Goal: Information Seeking & Learning: Learn about a topic

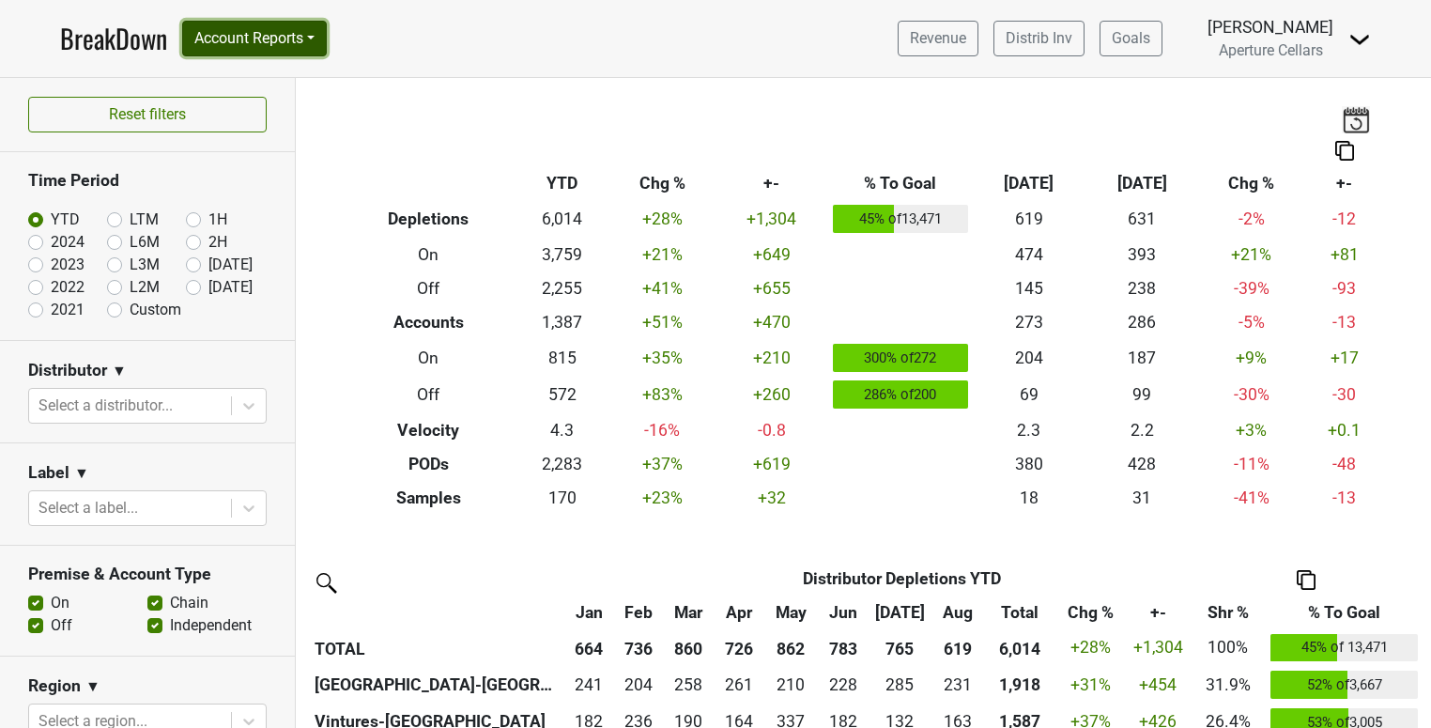
click at [251, 33] on button "Account Reports" at bounding box center [254, 39] width 145 height 36
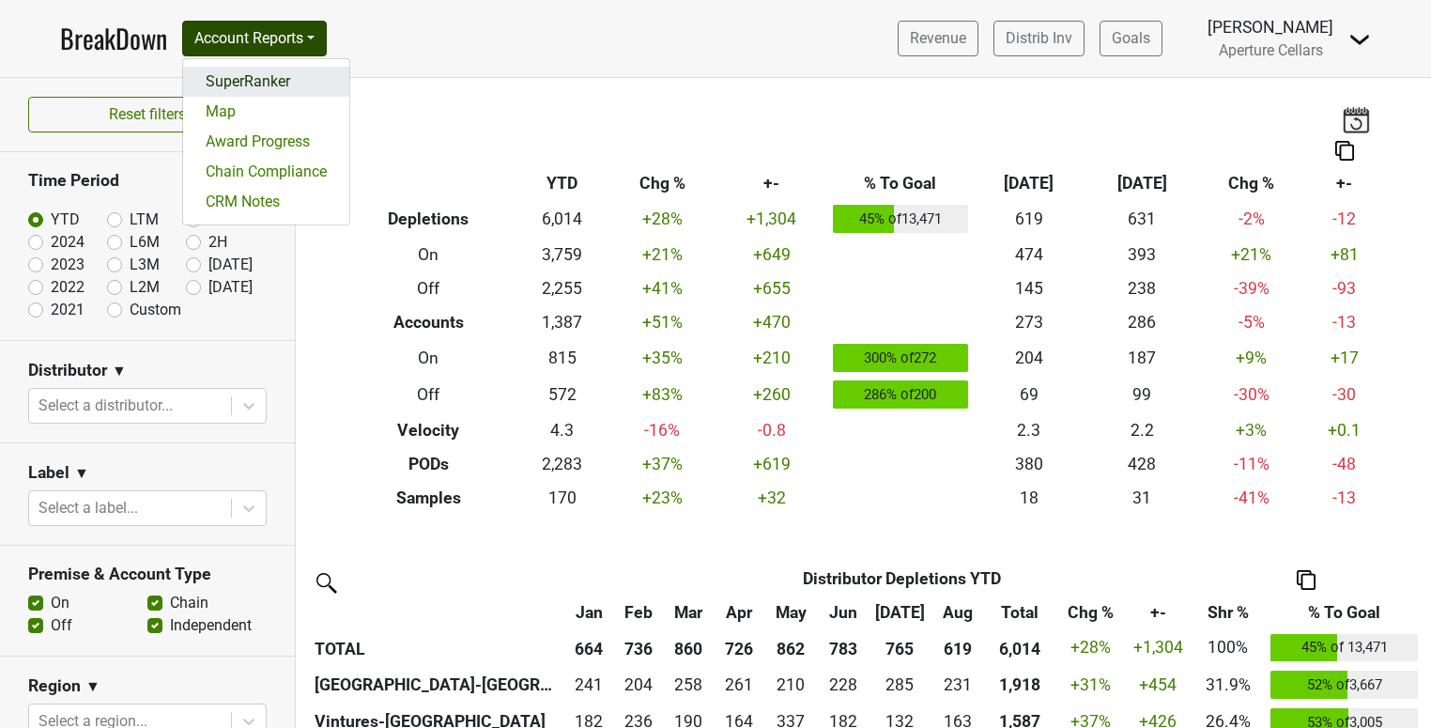
click at [268, 91] on link "SuperRanker" at bounding box center [266, 82] width 166 height 30
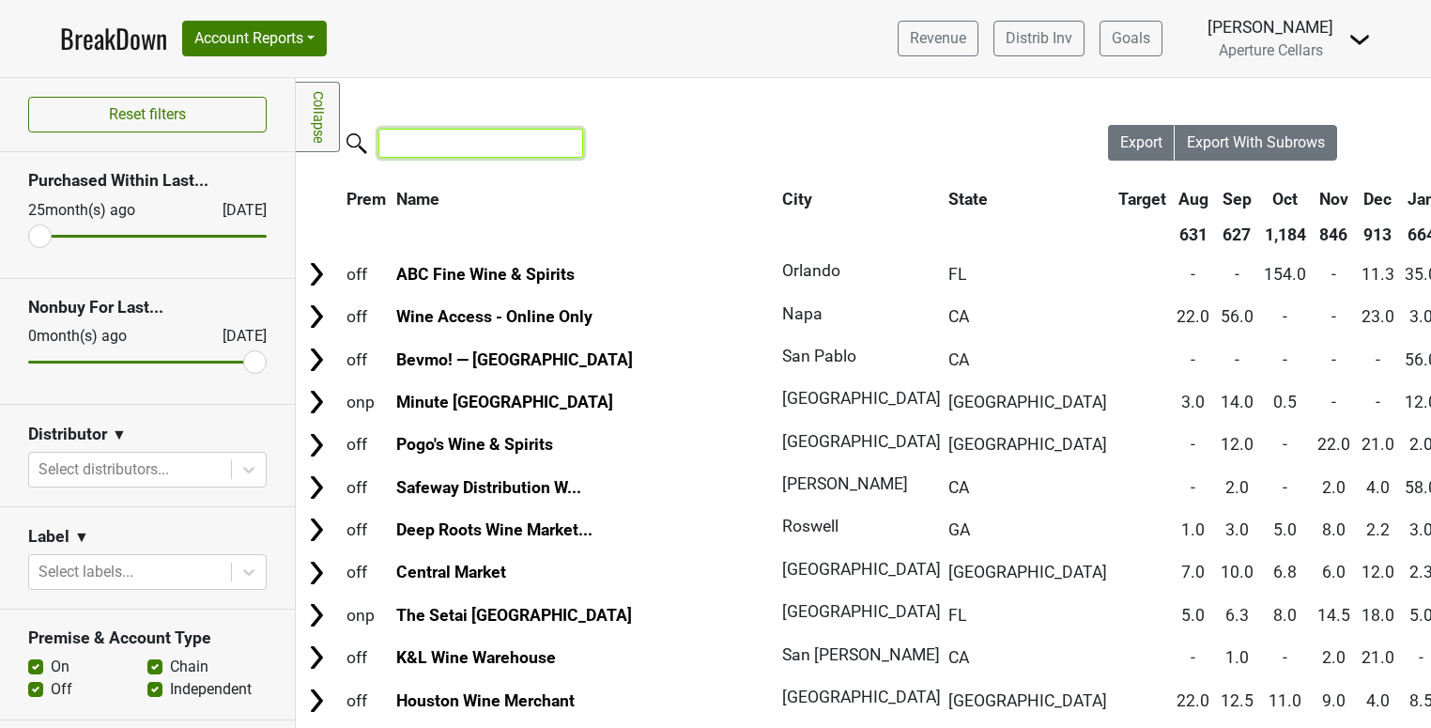
click at [436, 151] on input "search" at bounding box center [480, 143] width 205 height 29
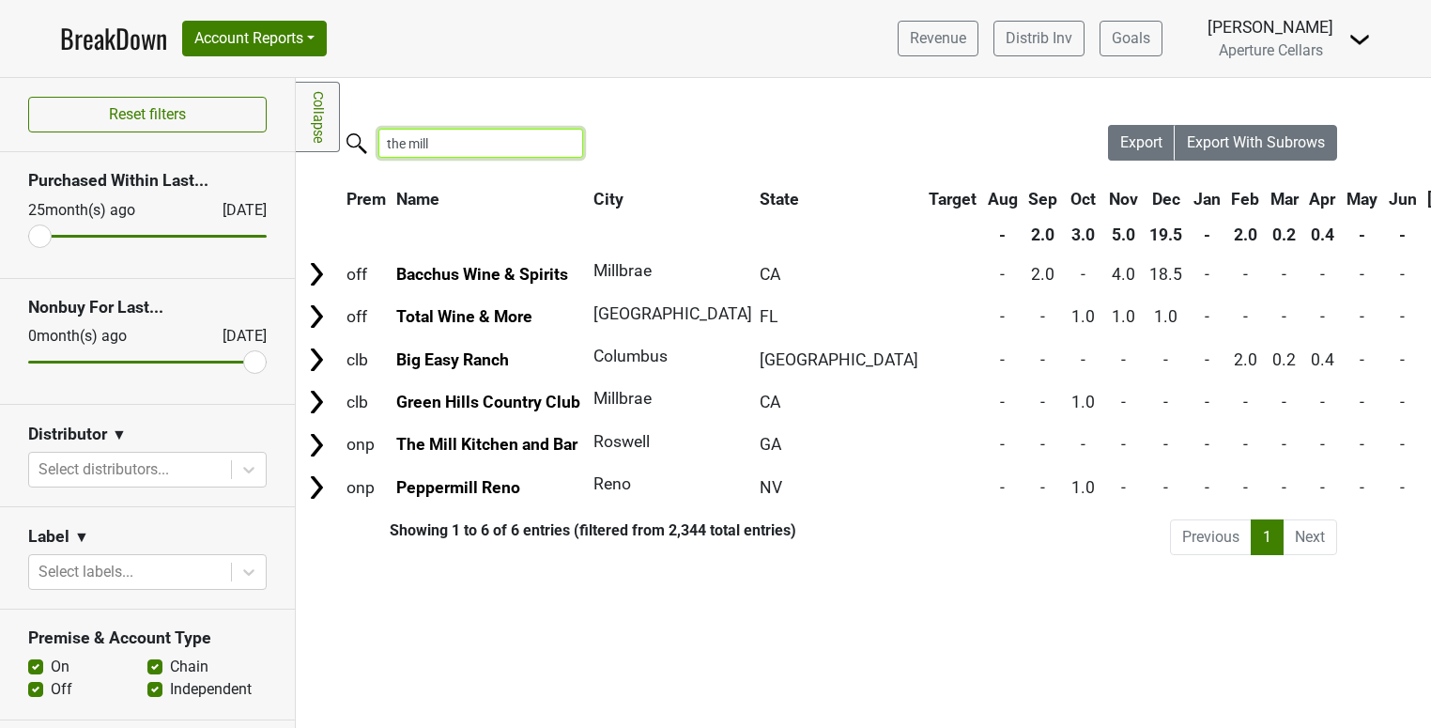
scroll to position [106, 0]
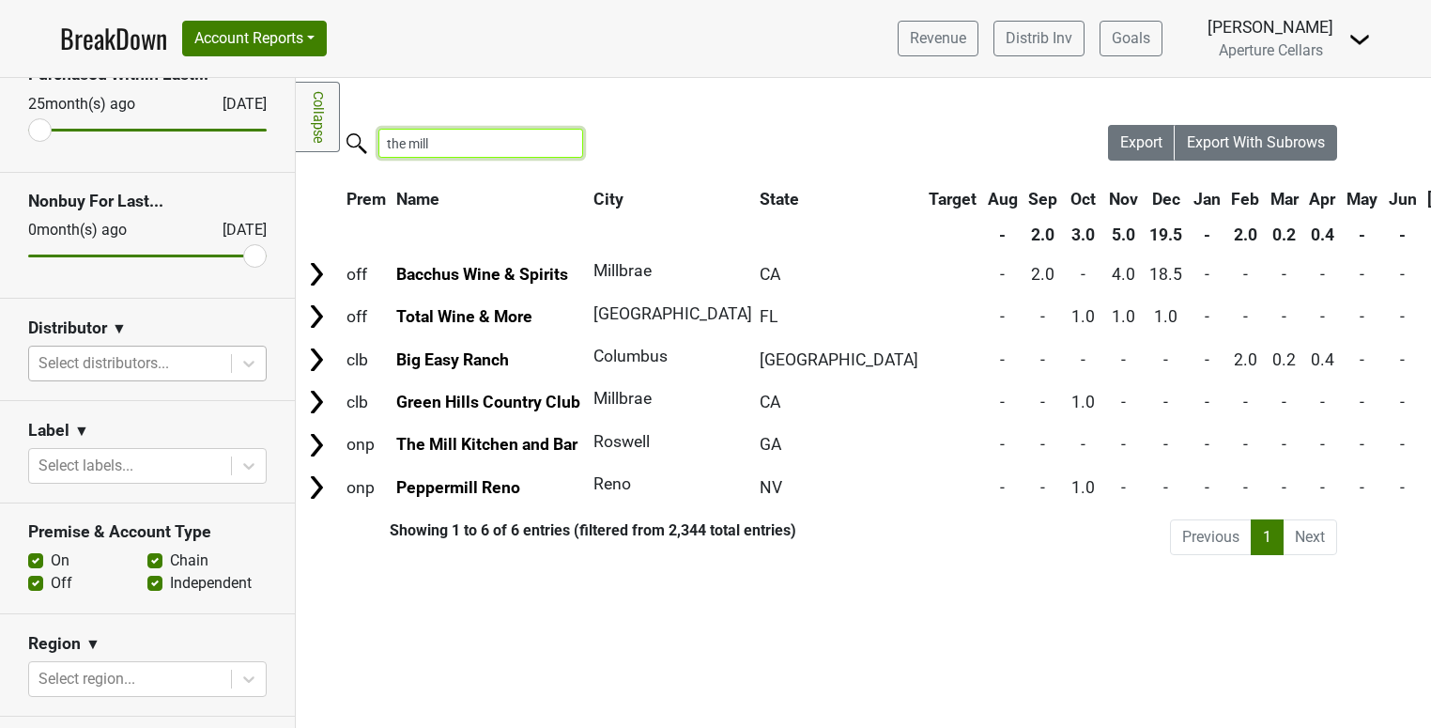
type input "the mill"
click at [176, 368] on div at bounding box center [129, 363] width 183 height 26
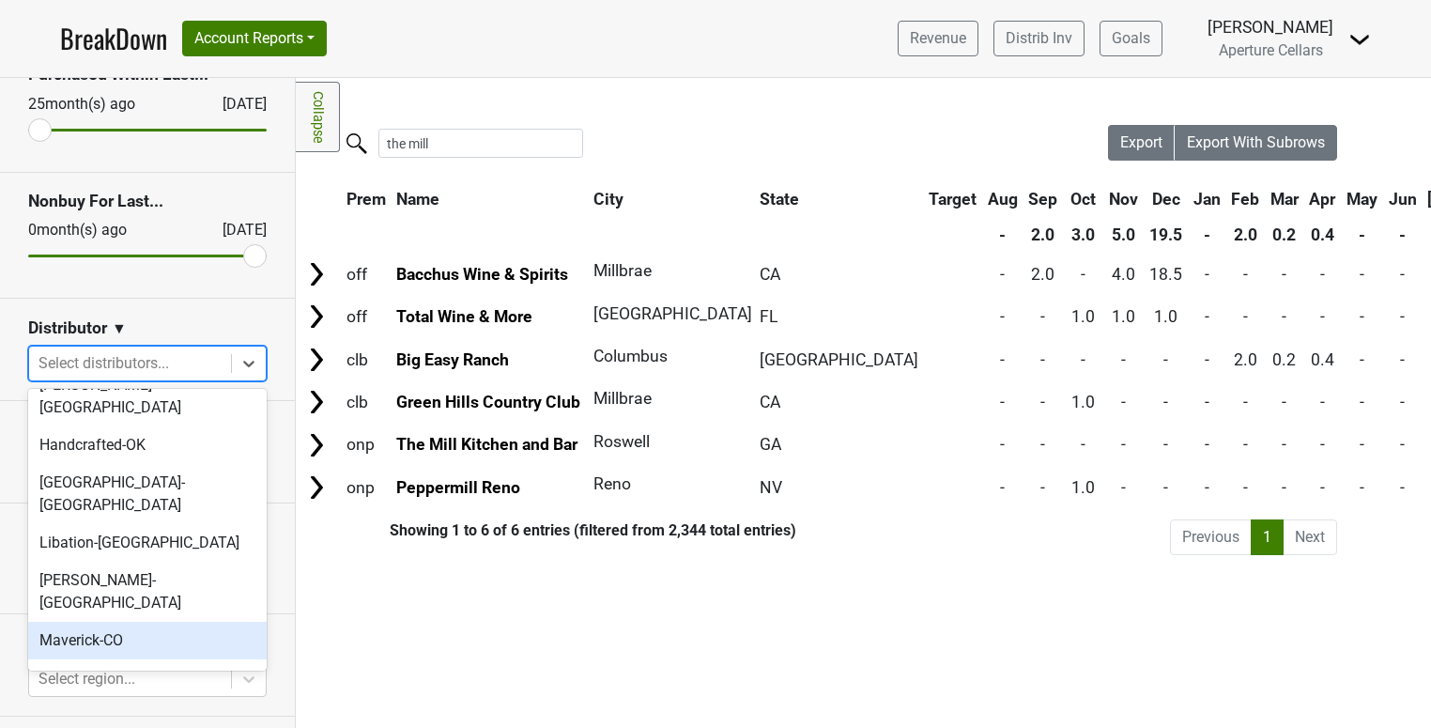
scroll to position [342, 0]
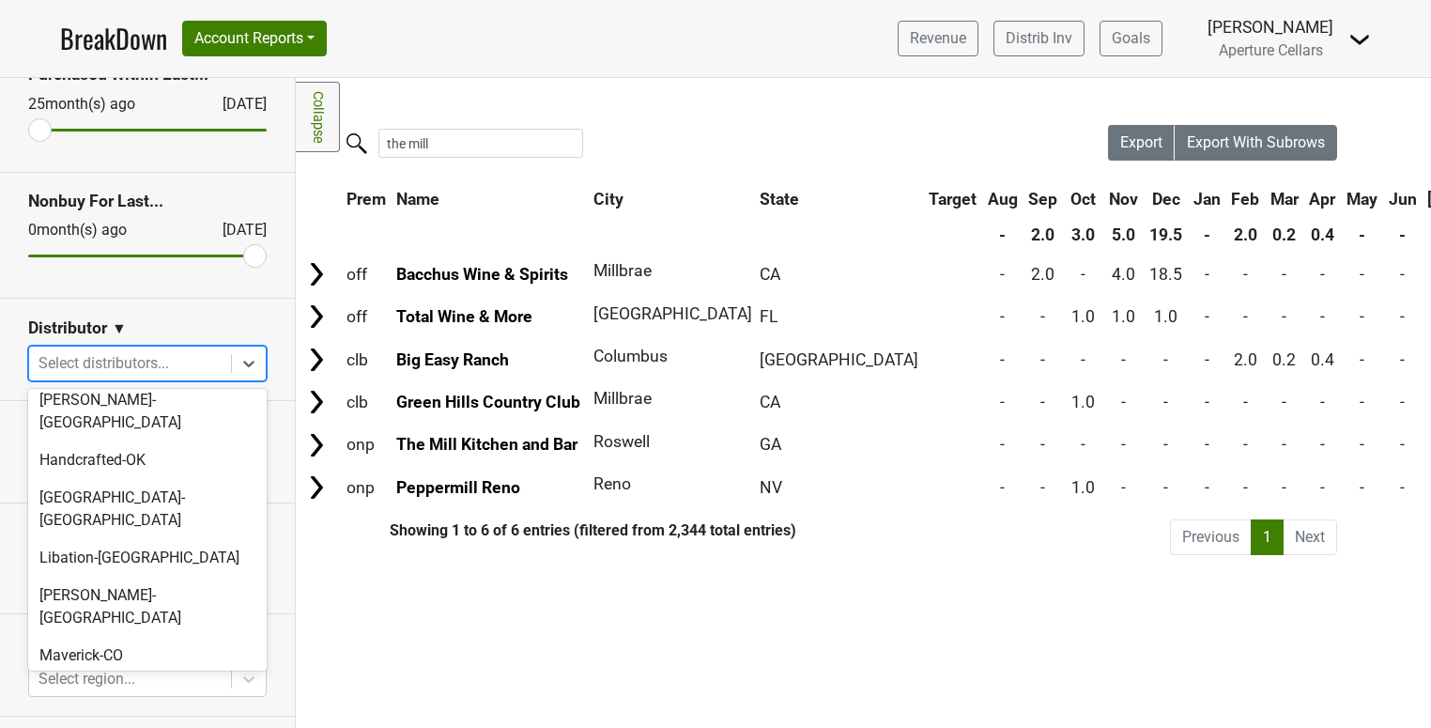
click at [178, 712] on div "[GEOGRAPHIC_DATA]-[GEOGRAPHIC_DATA]" at bounding box center [147, 742] width 238 height 60
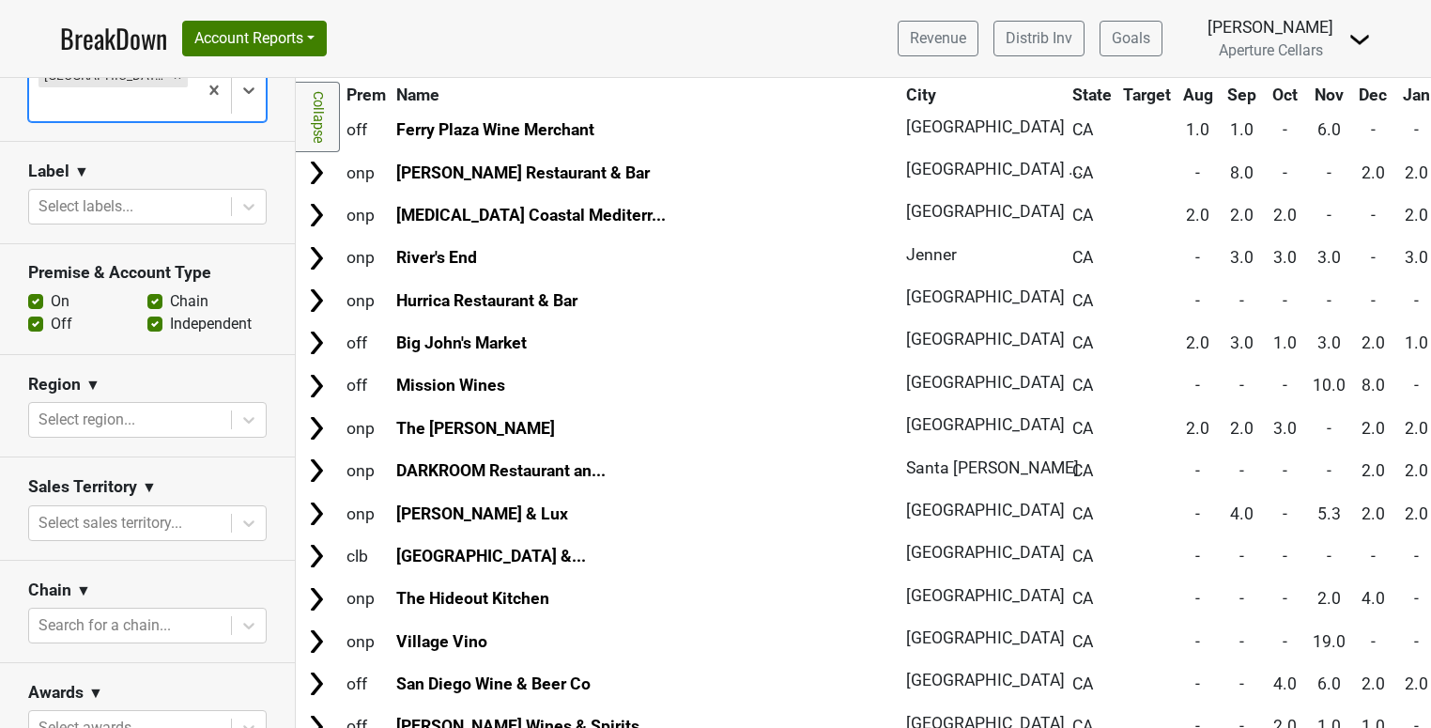
scroll to position [420, 0]
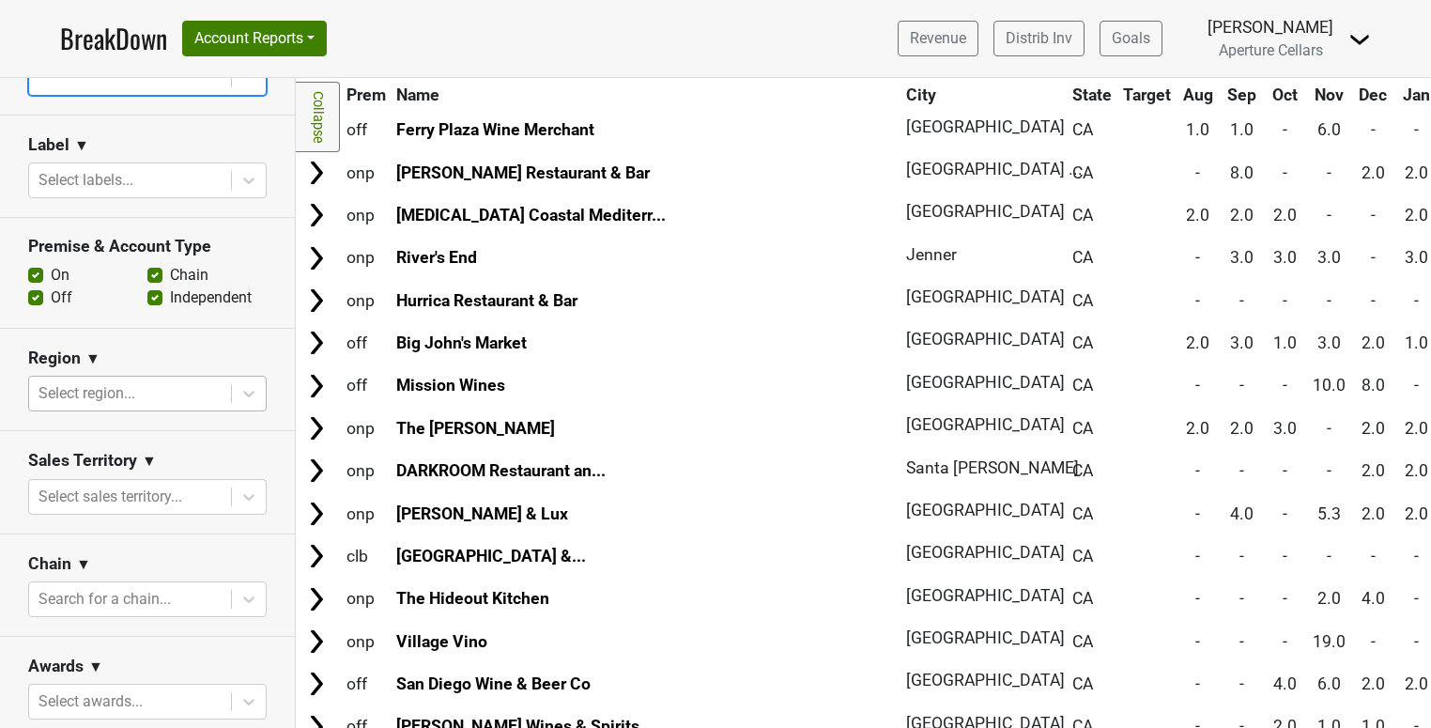
click at [115, 380] on div at bounding box center [129, 393] width 183 height 26
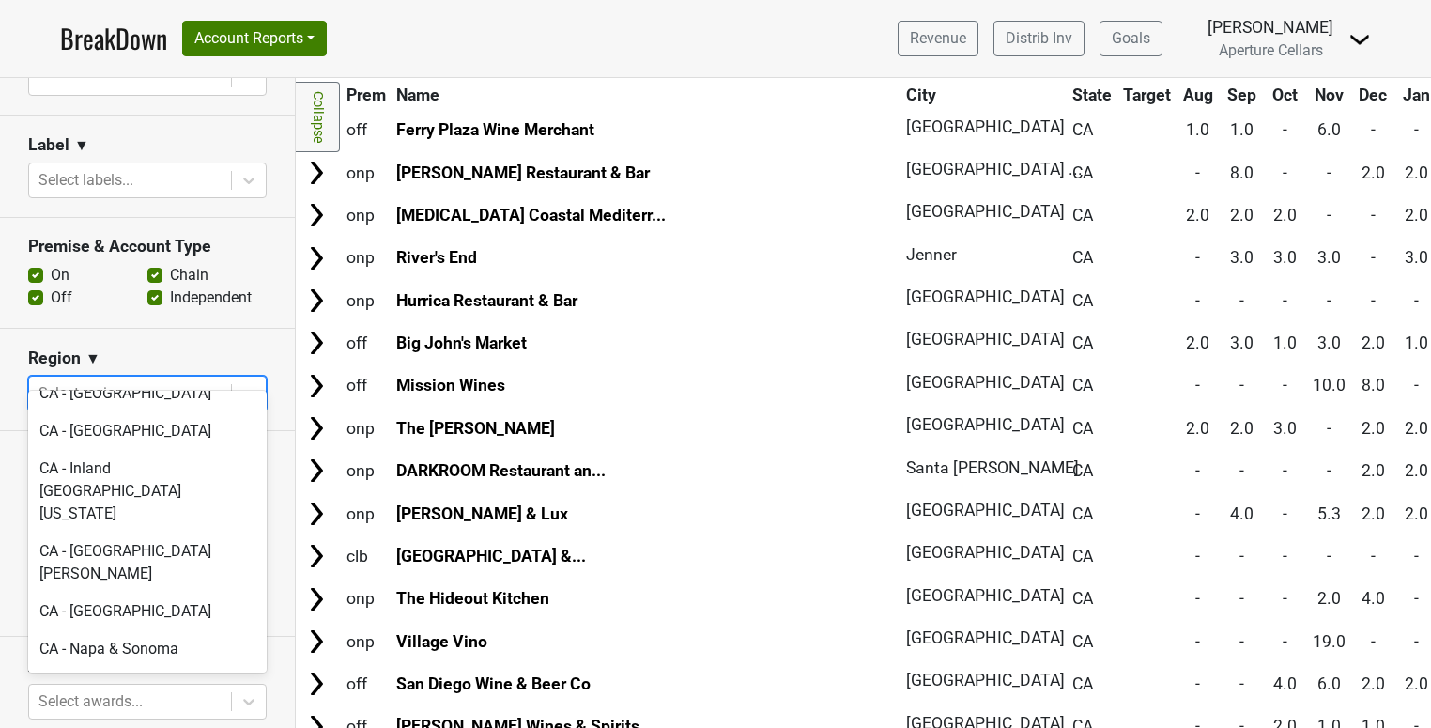
scroll to position [438, 0]
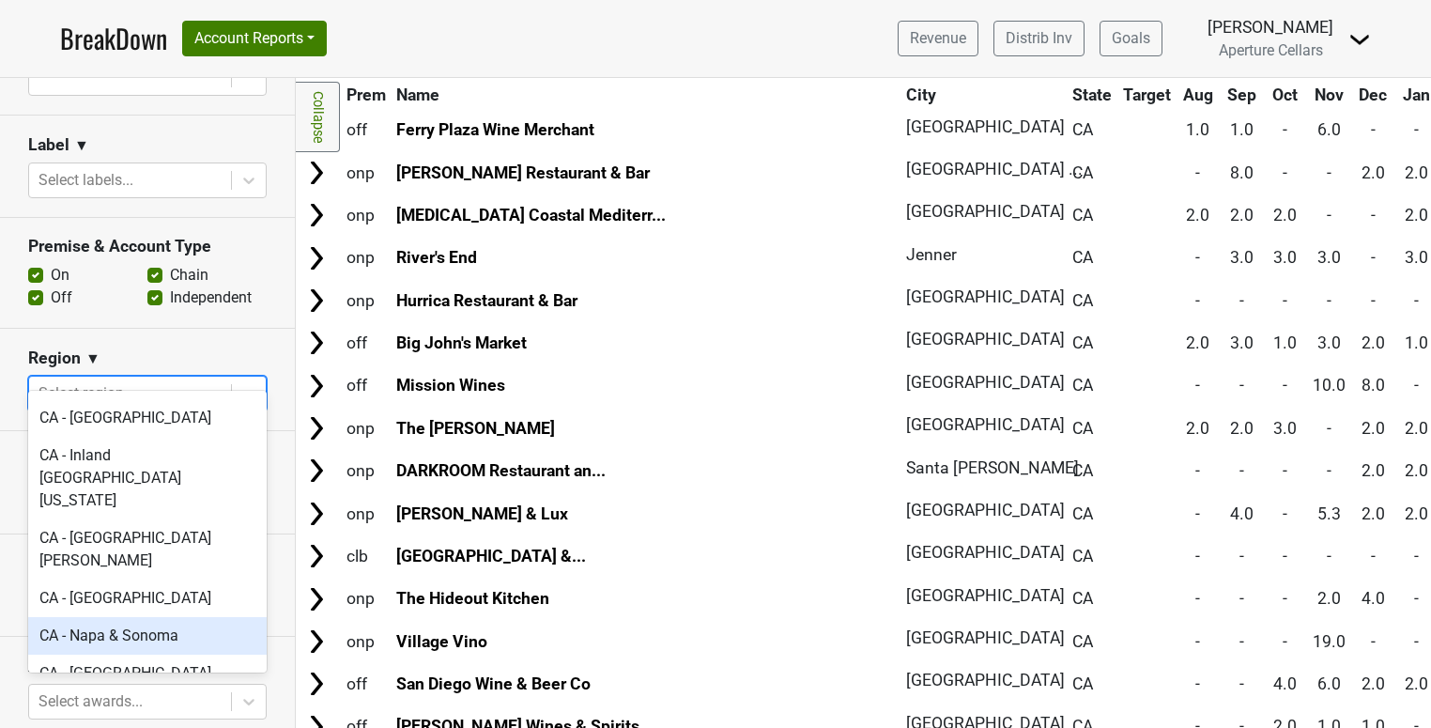
click at [136, 617] on div "CA - Napa & Sonoma" at bounding box center [147, 636] width 238 height 38
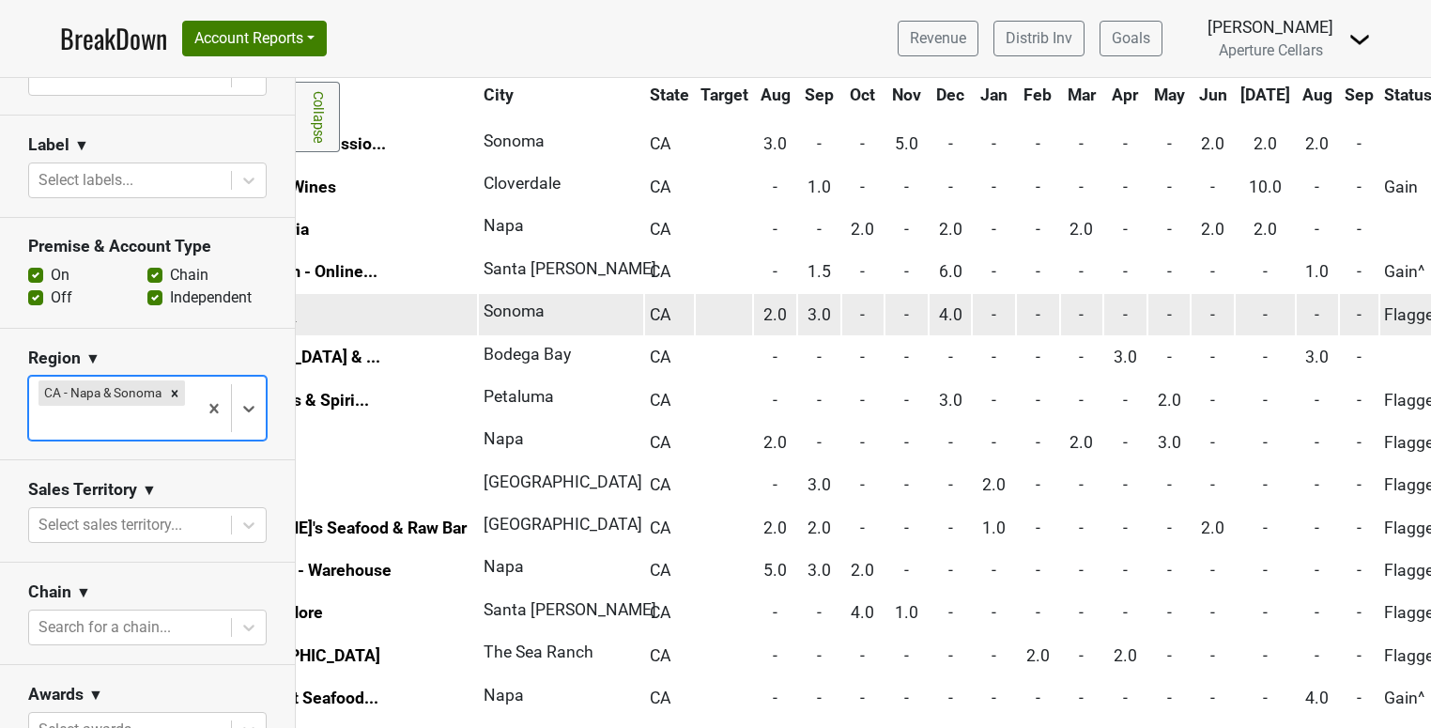
scroll to position [641, 0]
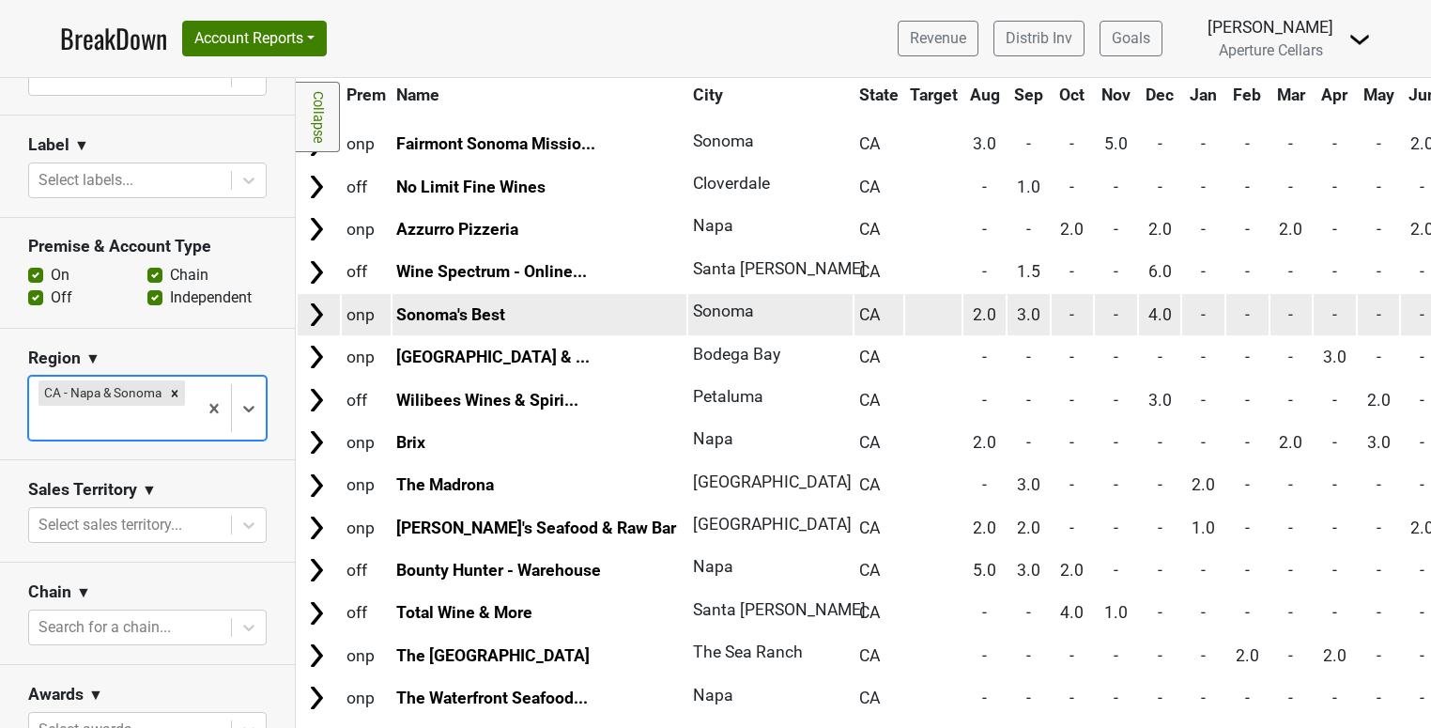
click at [321, 309] on img at bounding box center [316, 314] width 28 height 28
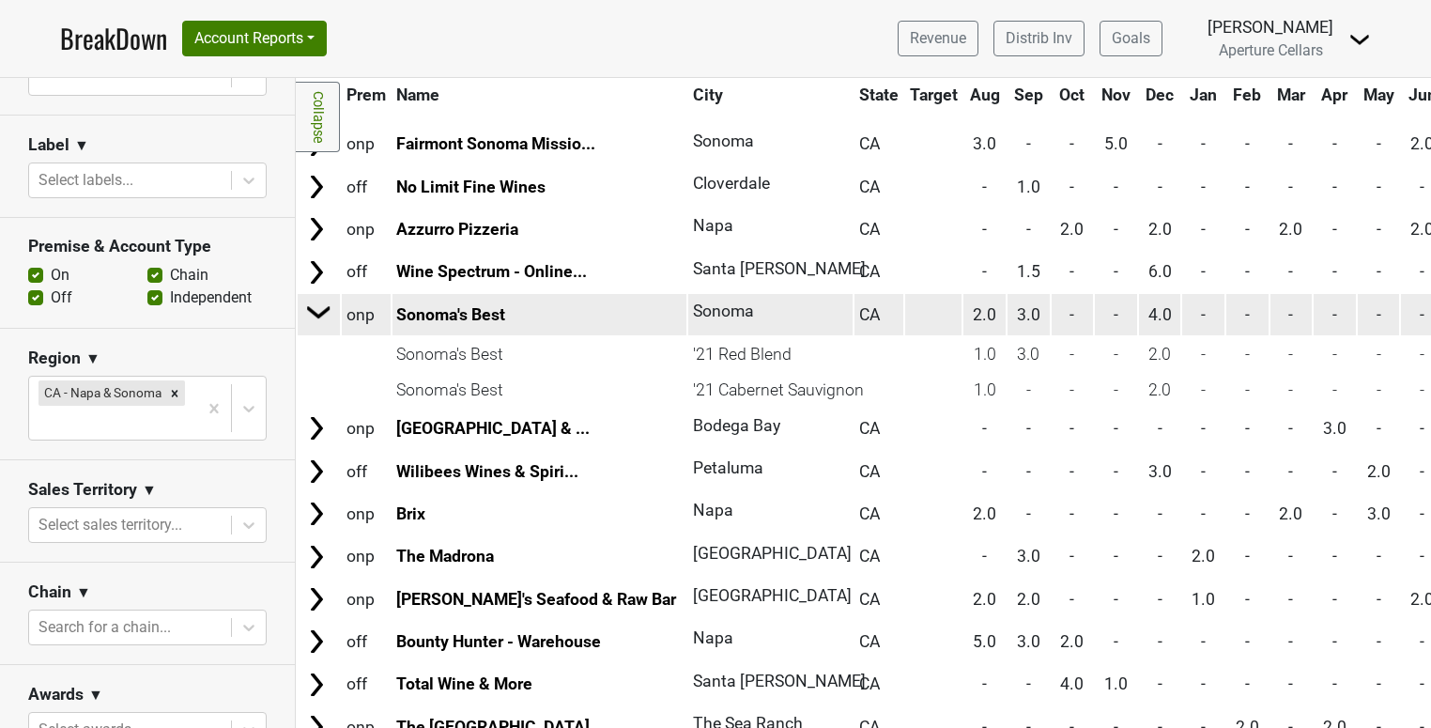
click at [321, 309] on img at bounding box center [319, 312] width 28 height 28
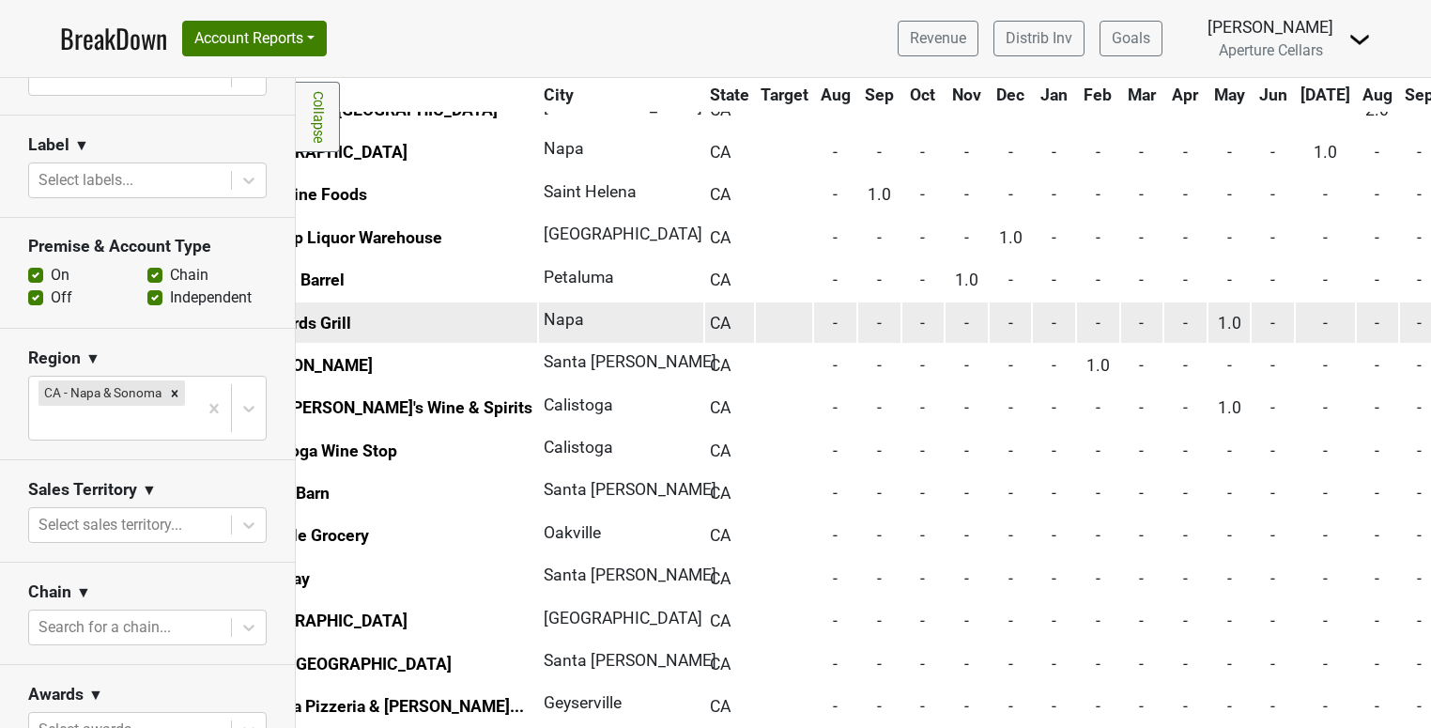
scroll to position [1400, 0]
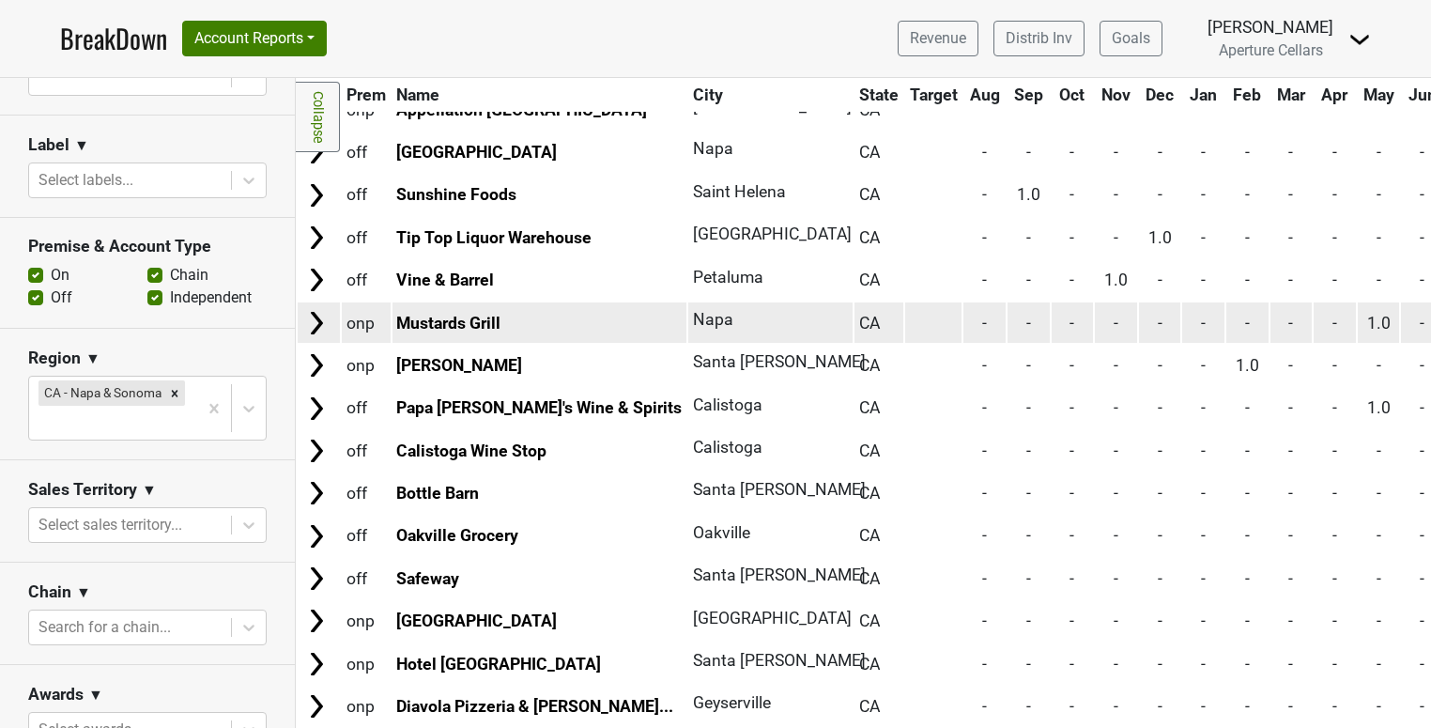
click at [314, 318] on img at bounding box center [316, 323] width 28 height 28
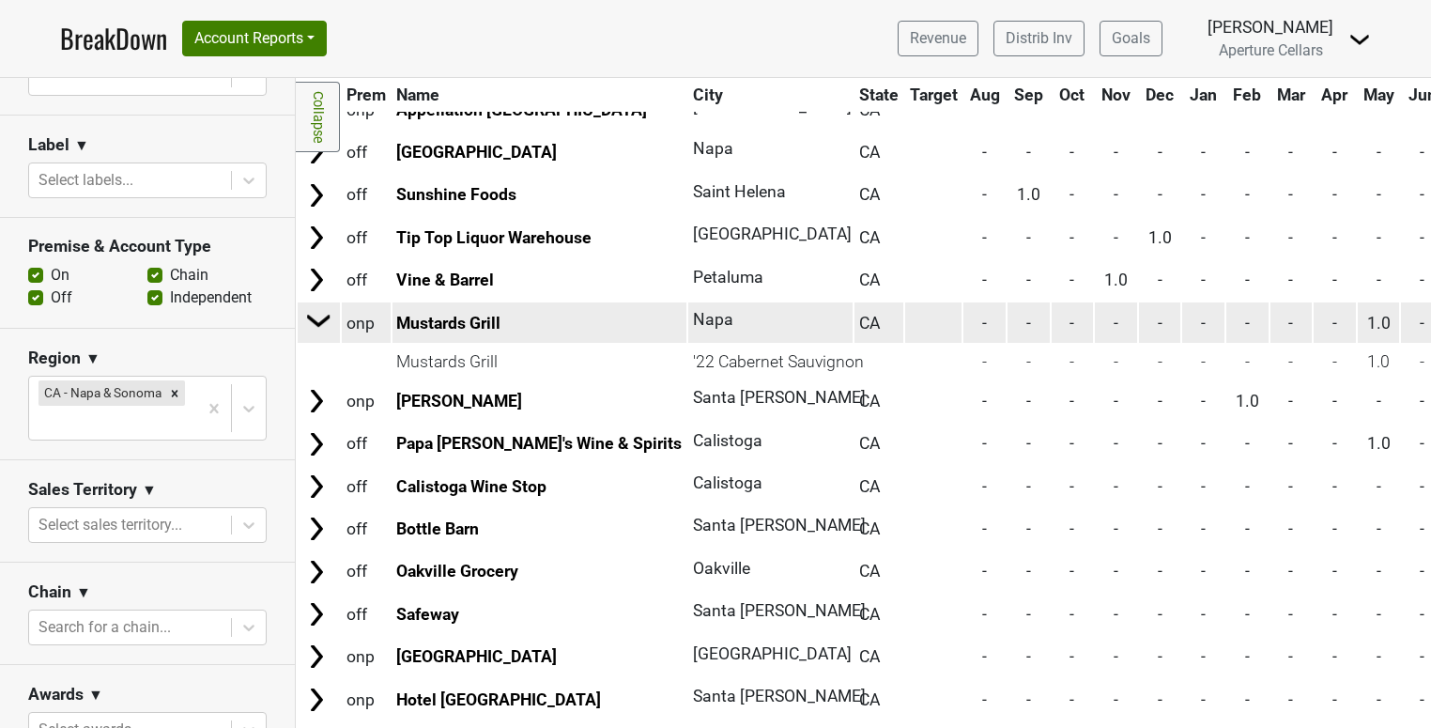
click at [314, 318] on img at bounding box center [319, 320] width 28 height 28
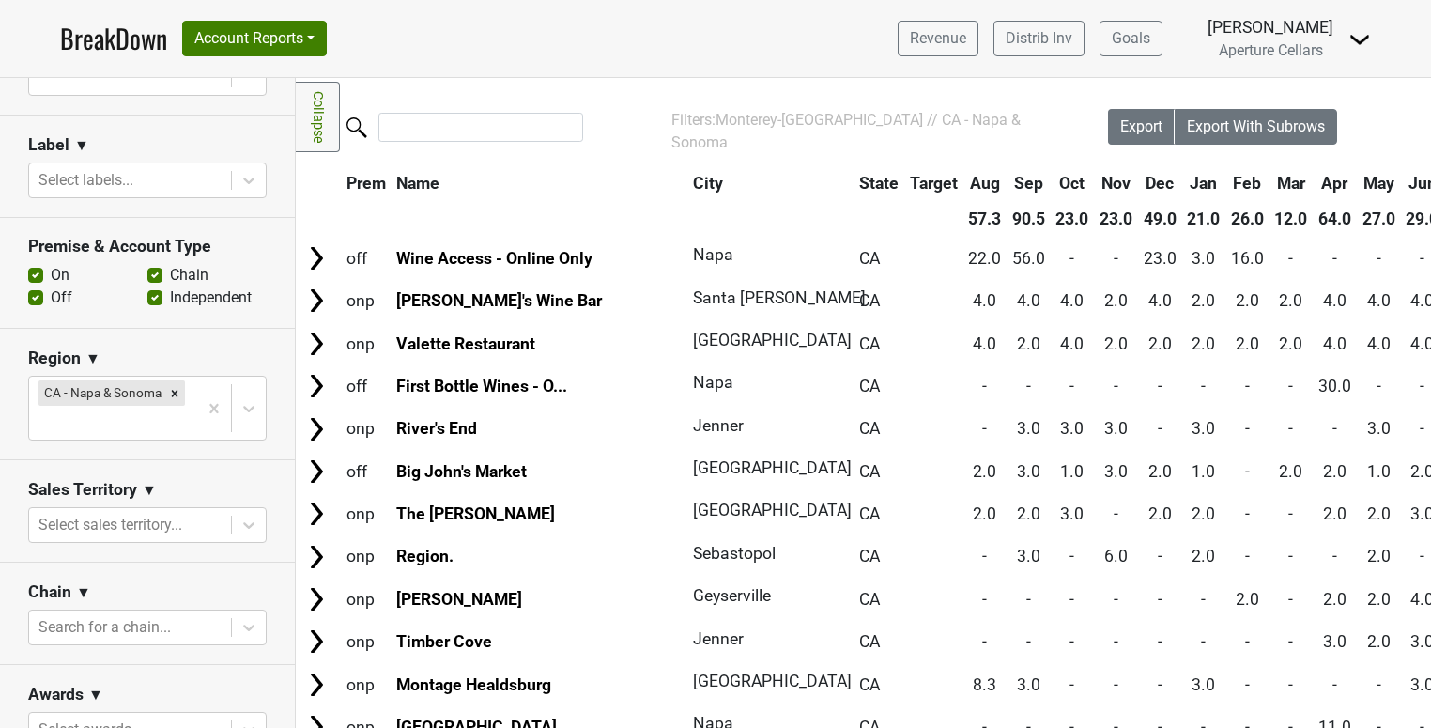
scroll to position [0, 0]
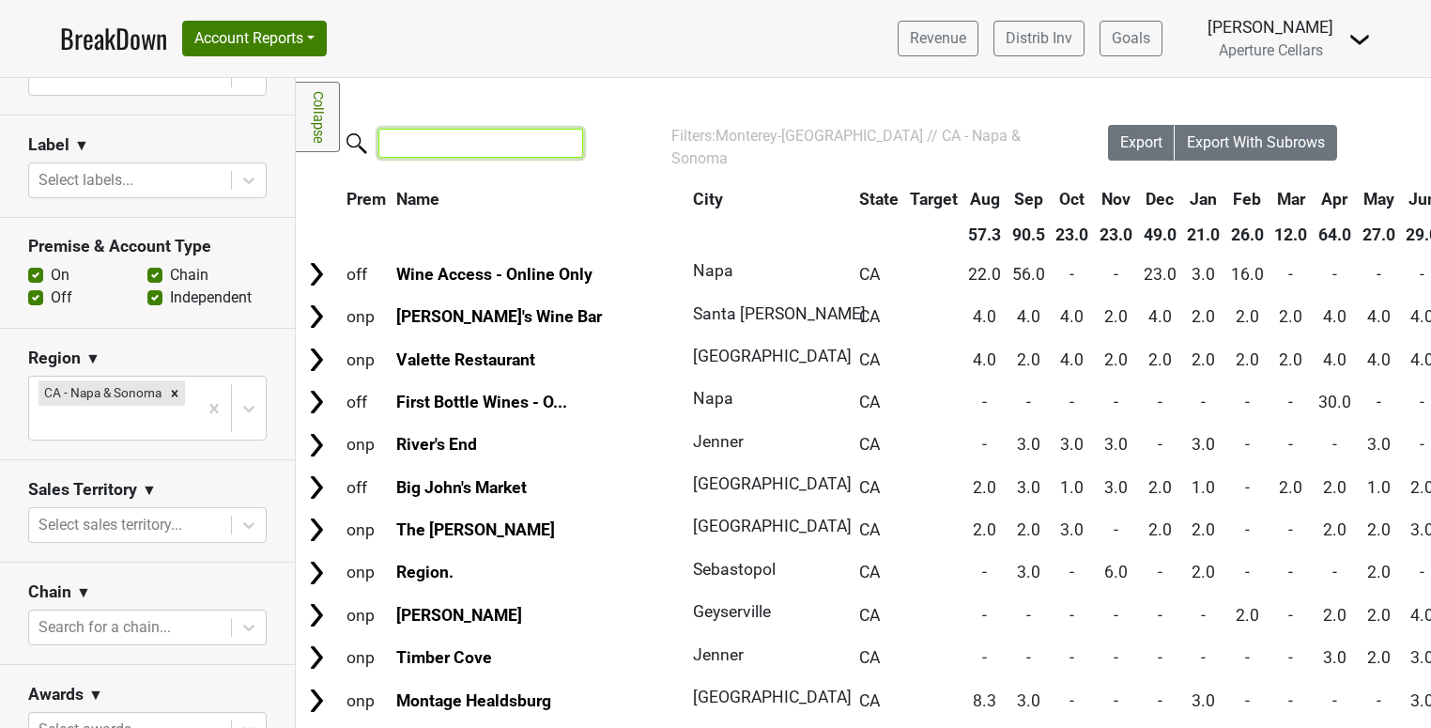
click at [414, 137] on input "search" at bounding box center [480, 143] width 205 height 29
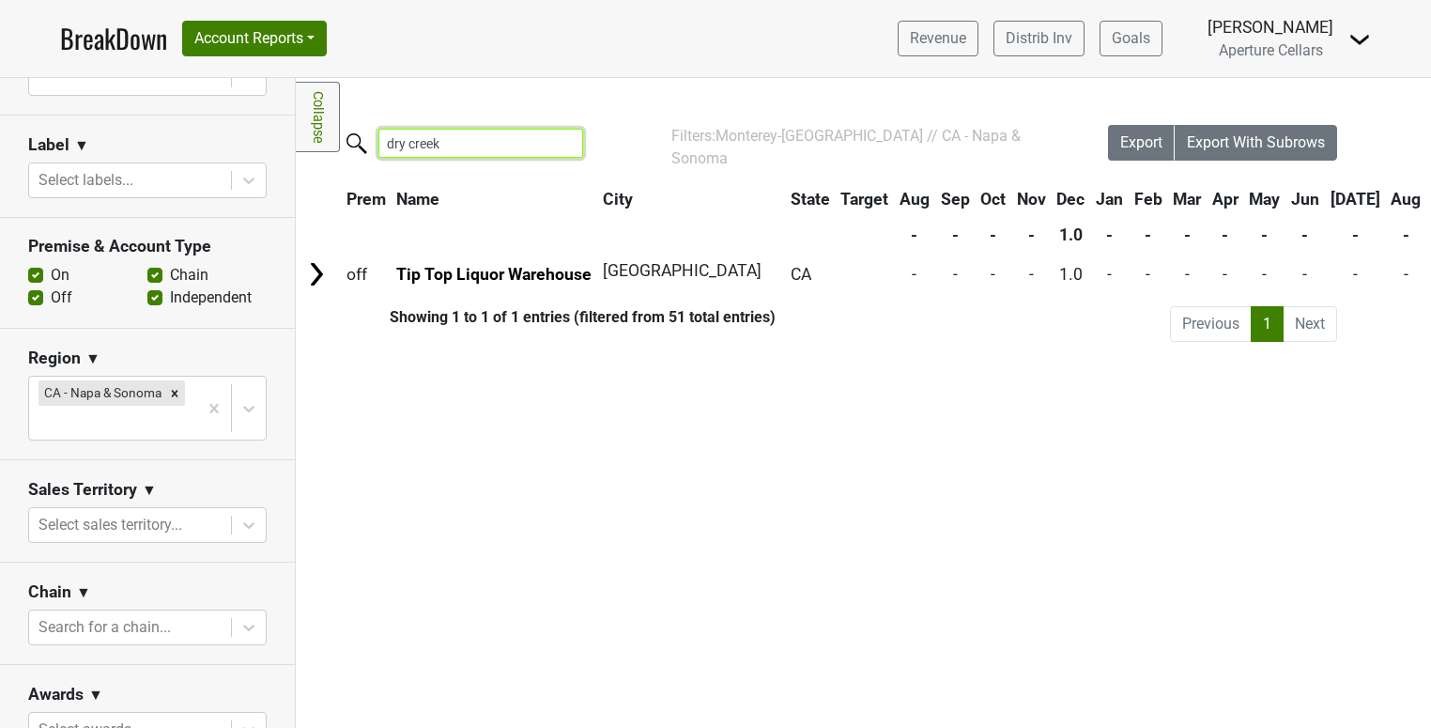
type input "dry creek"
click at [558, 140] on input "dry creek" at bounding box center [480, 143] width 205 height 29
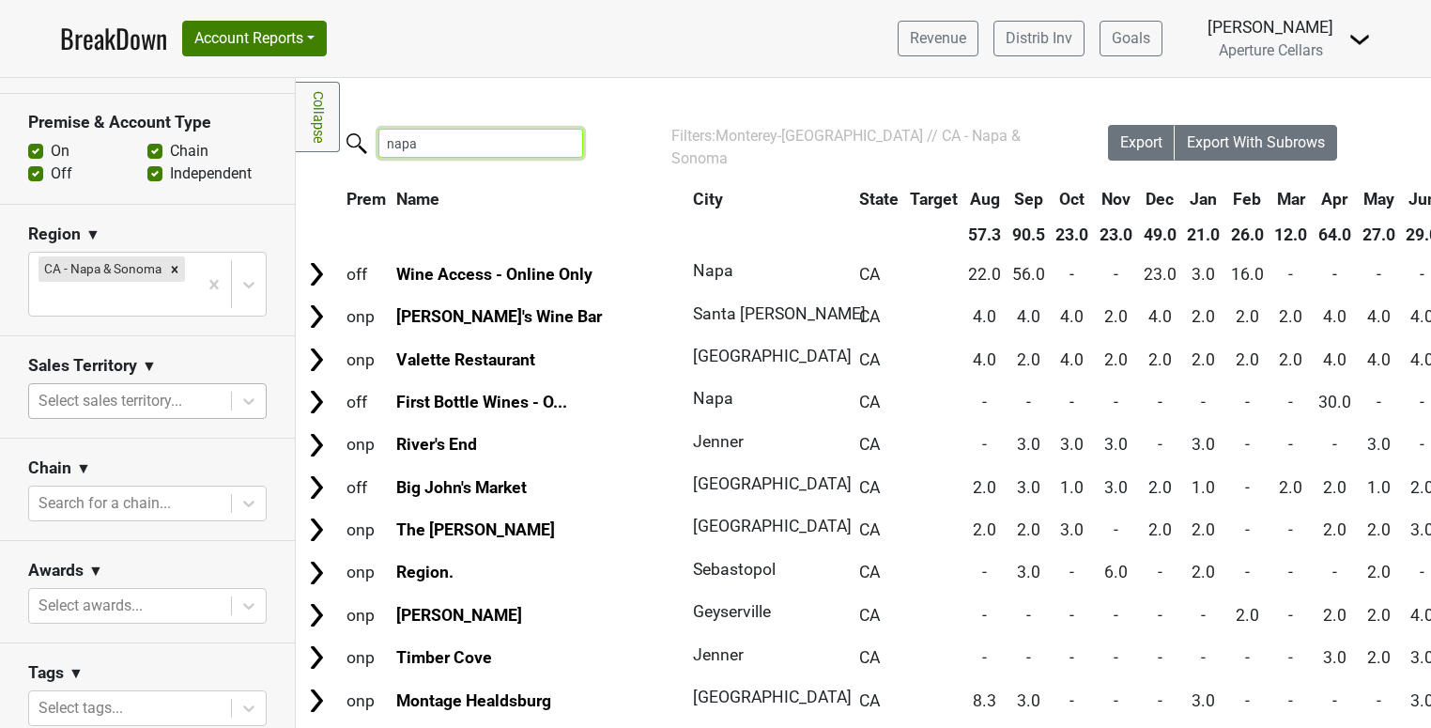
scroll to position [536, 0]
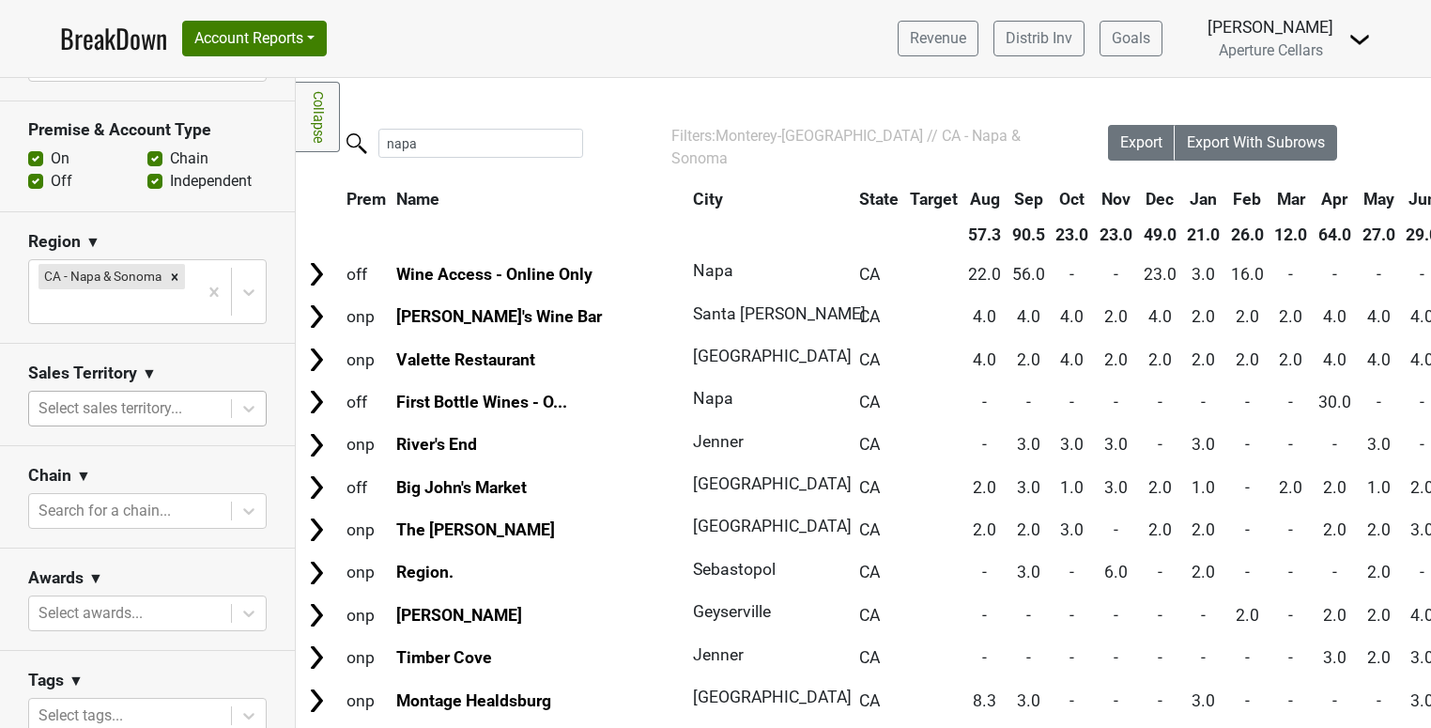
click at [168, 395] on div at bounding box center [129, 408] width 183 height 26
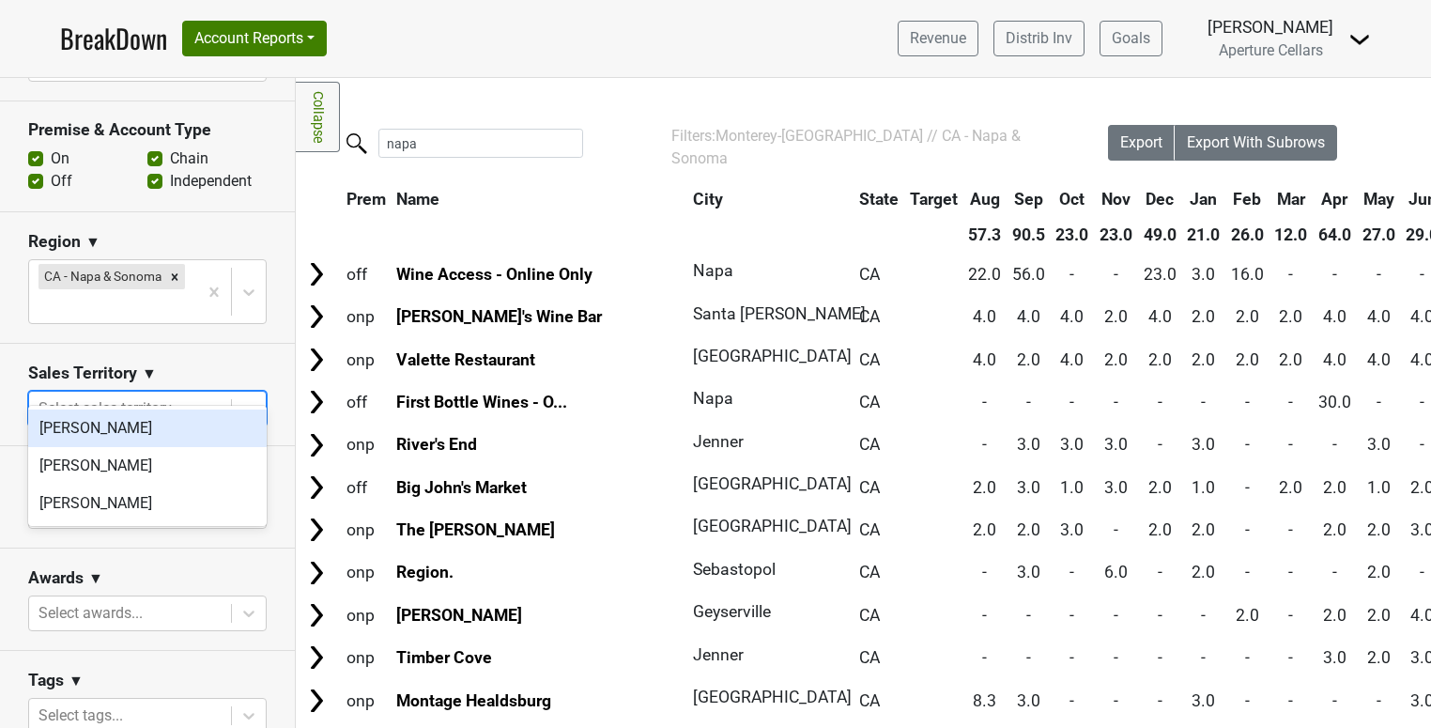
click at [168, 395] on div at bounding box center [129, 408] width 183 height 26
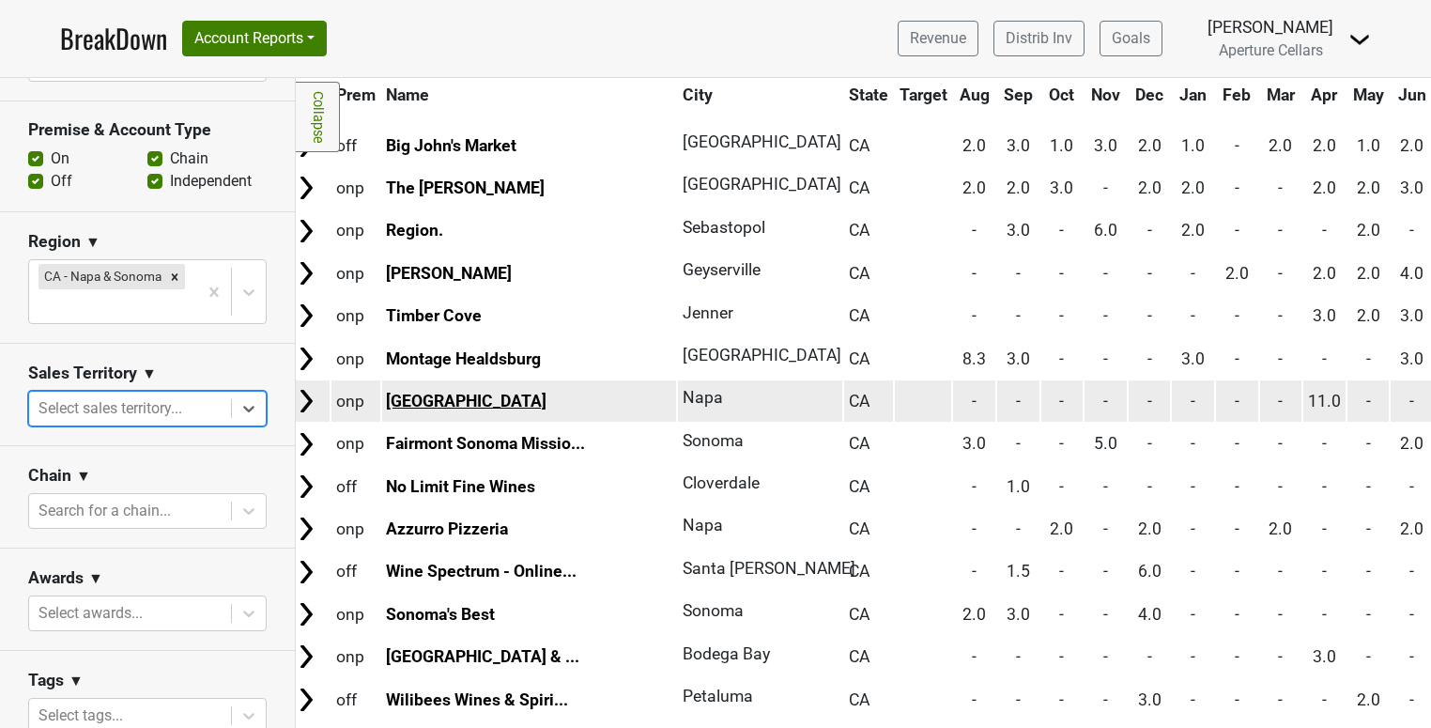
scroll to position [342, 0]
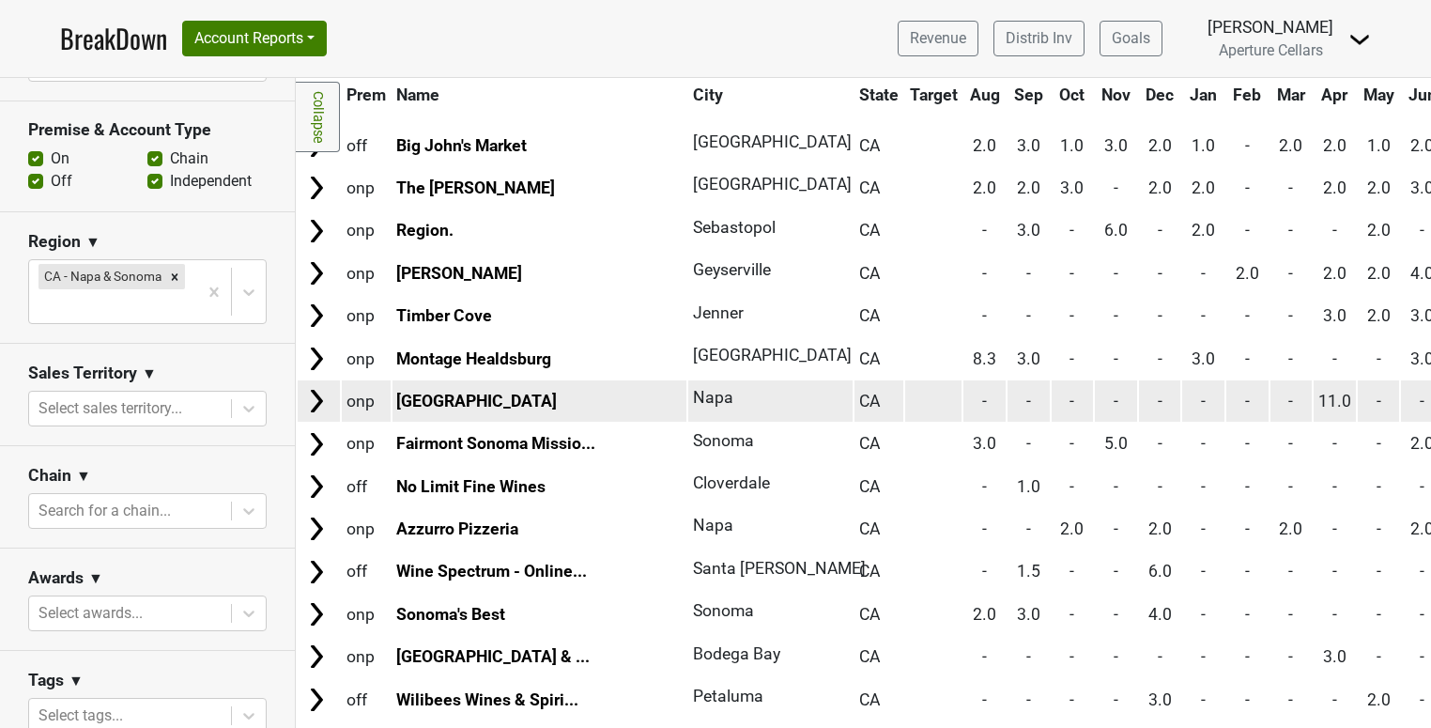
click at [323, 401] on img at bounding box center [316, 401] width 28 height 28
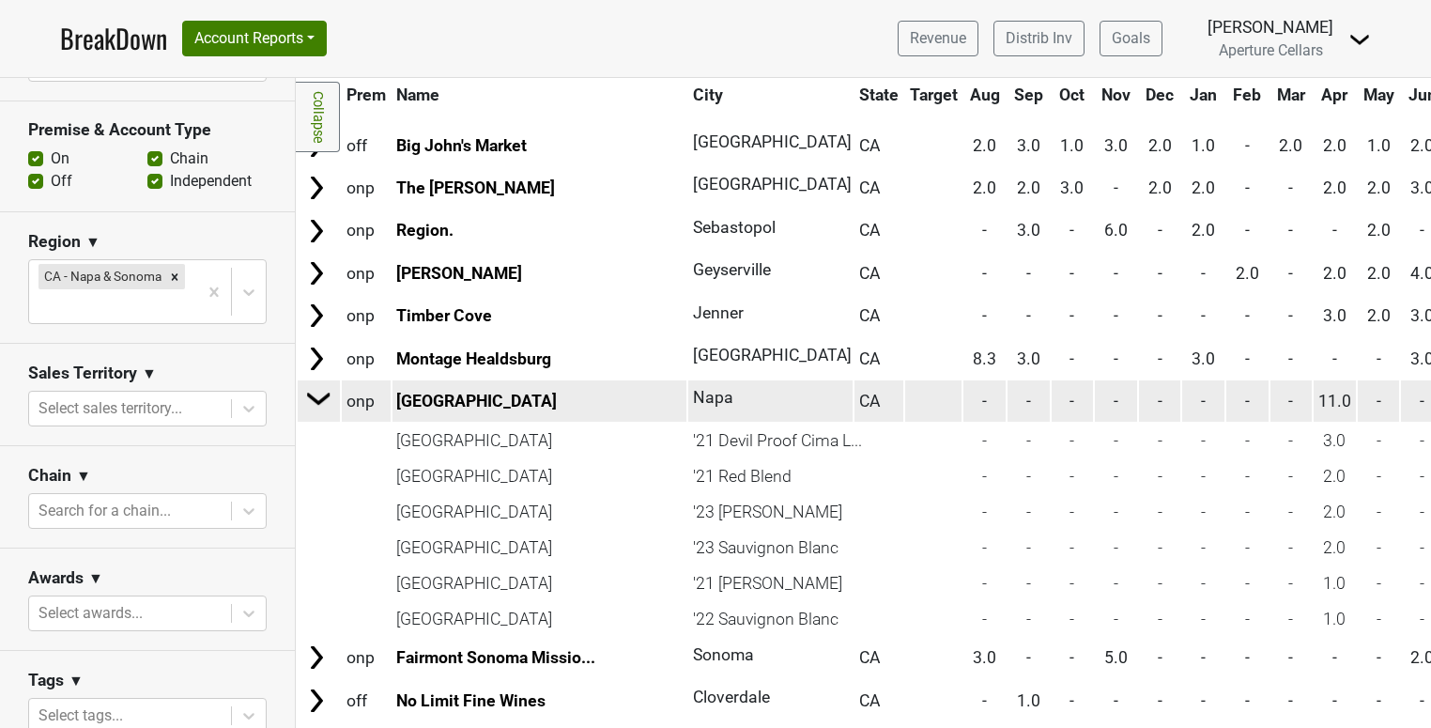
click at [323, 401] on img at bounding box center [319, 398] width 28 height 28
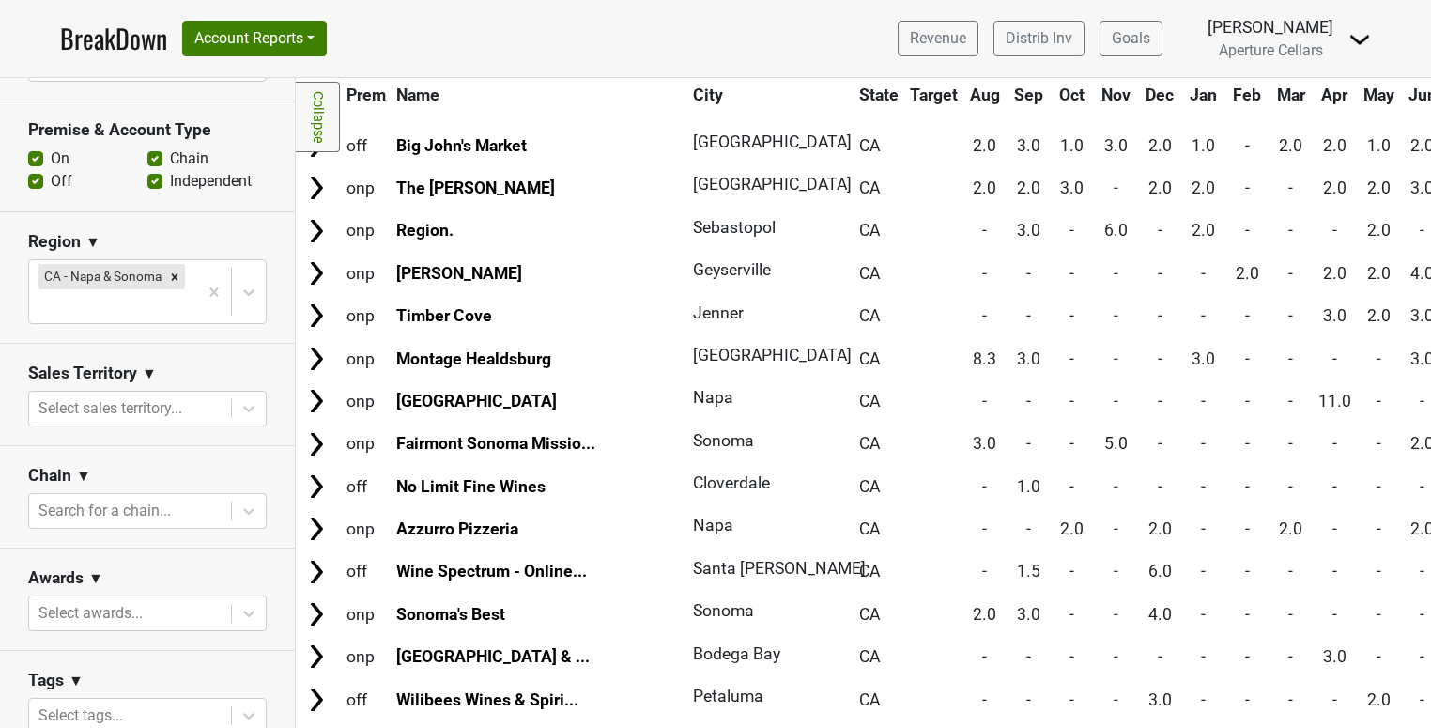
scroll to position [0, 0]
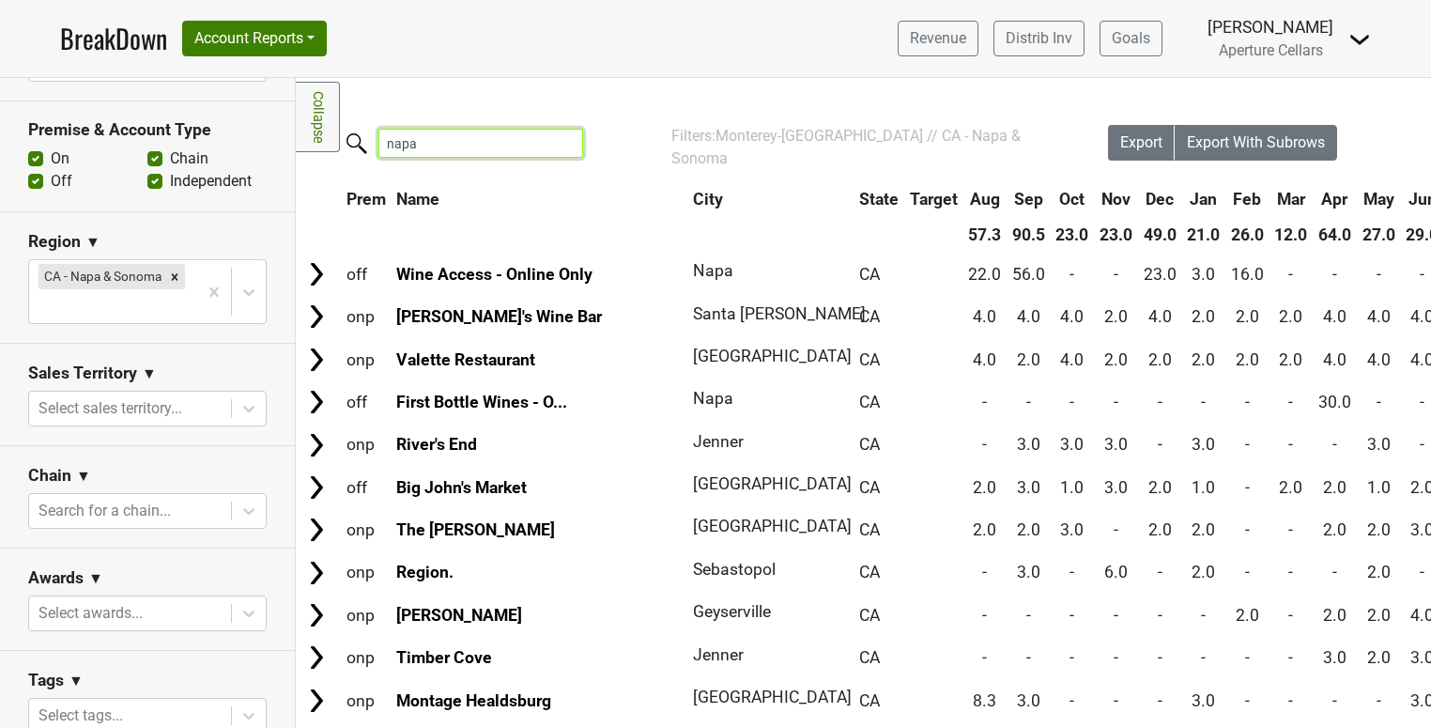
drag, startPoint x: 391, startPoint y: 141, endPoint x: 357, endPoint y: 137, distance: 34.0
click at [357, 137] on label "napa" at bounding box center [443, 141] width 205 height 33
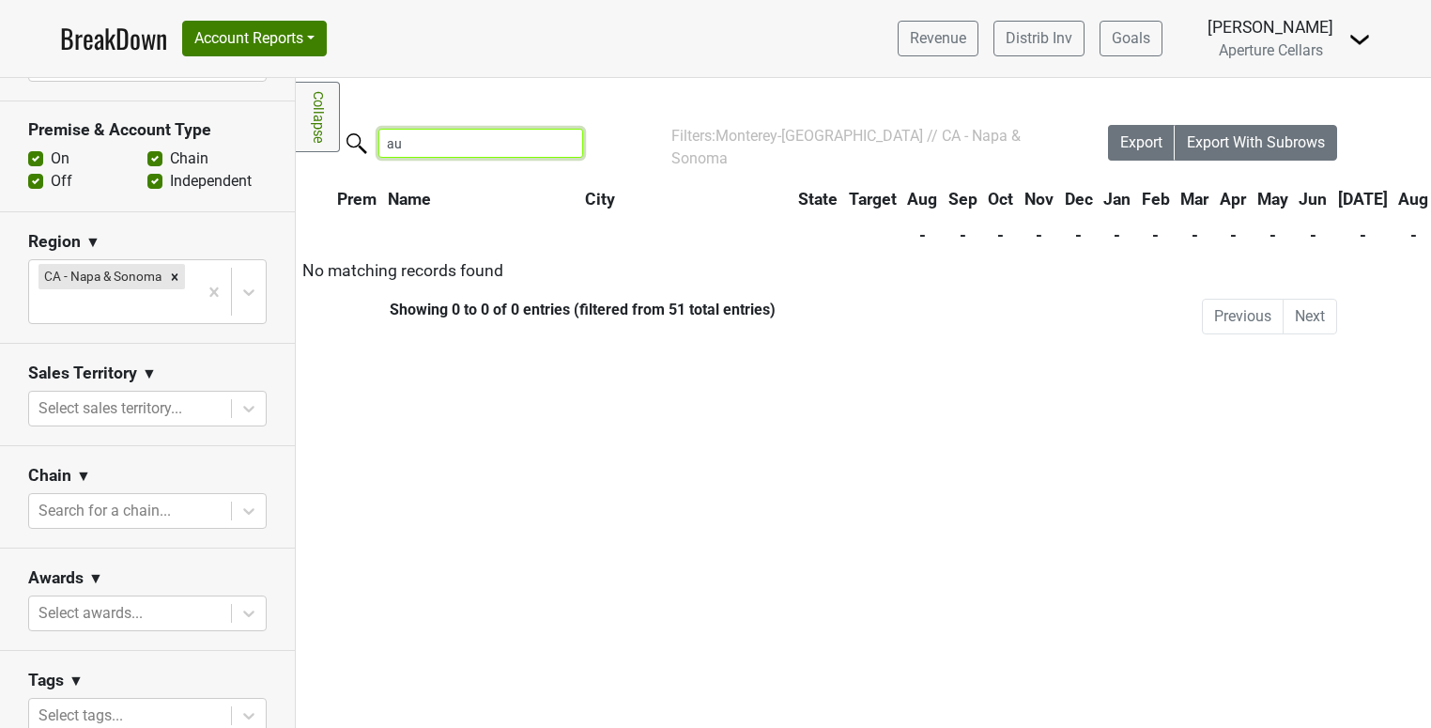
type input "a"
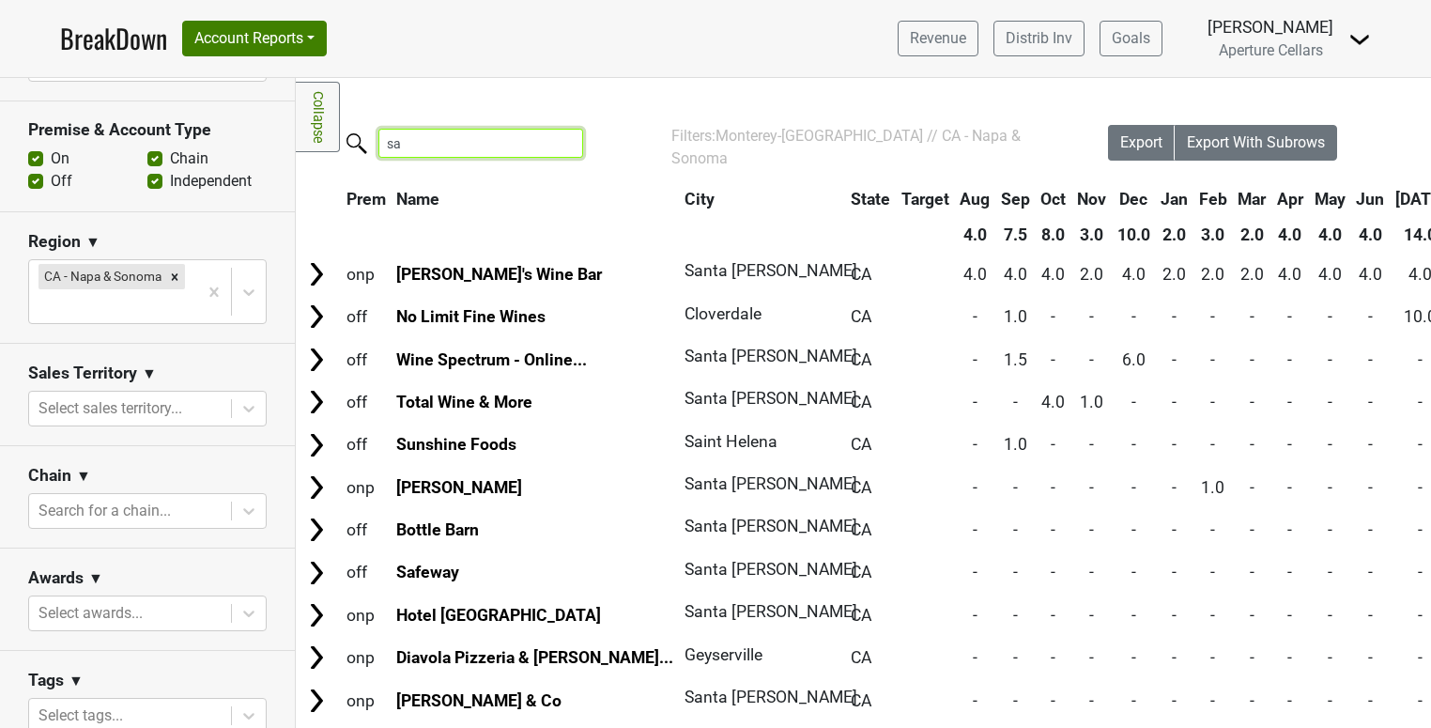
type input "s"
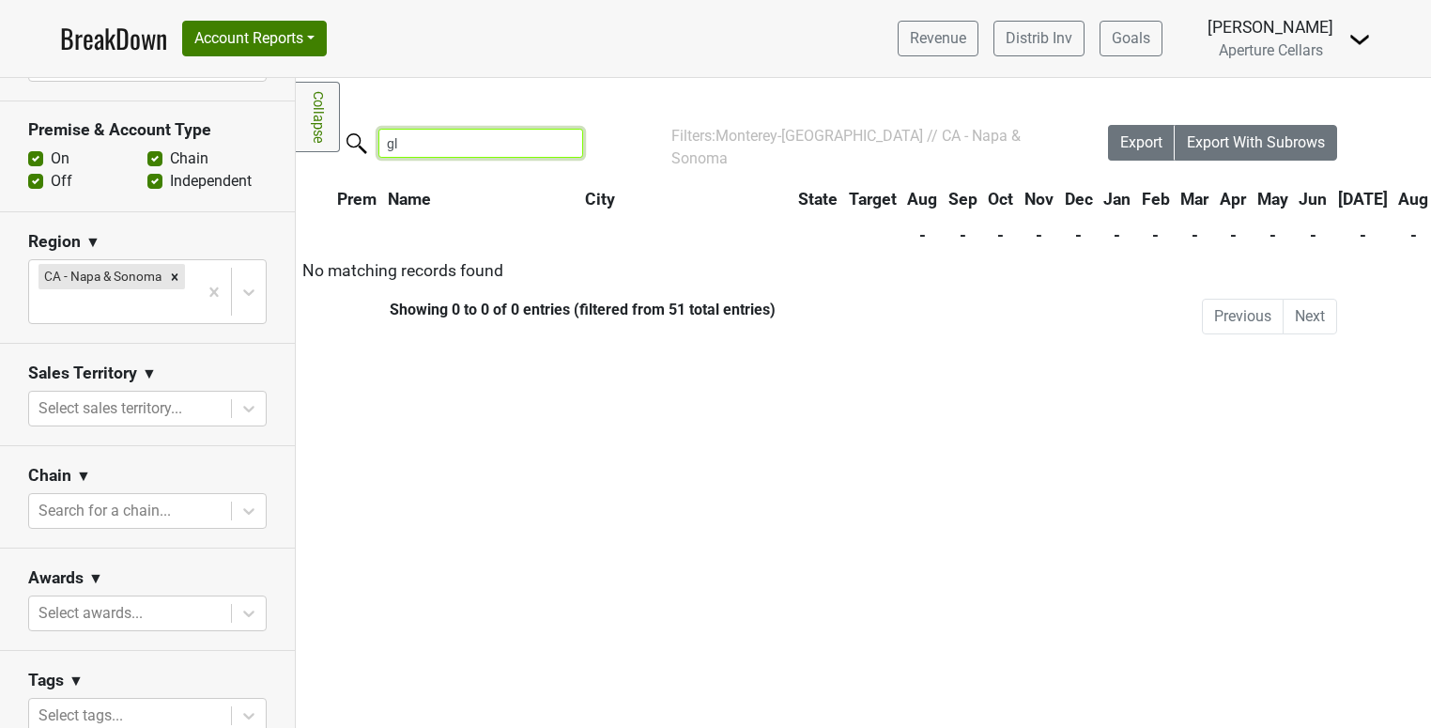
type input "g"
